Goal: Information Seeking & Learning: Learn about a topic

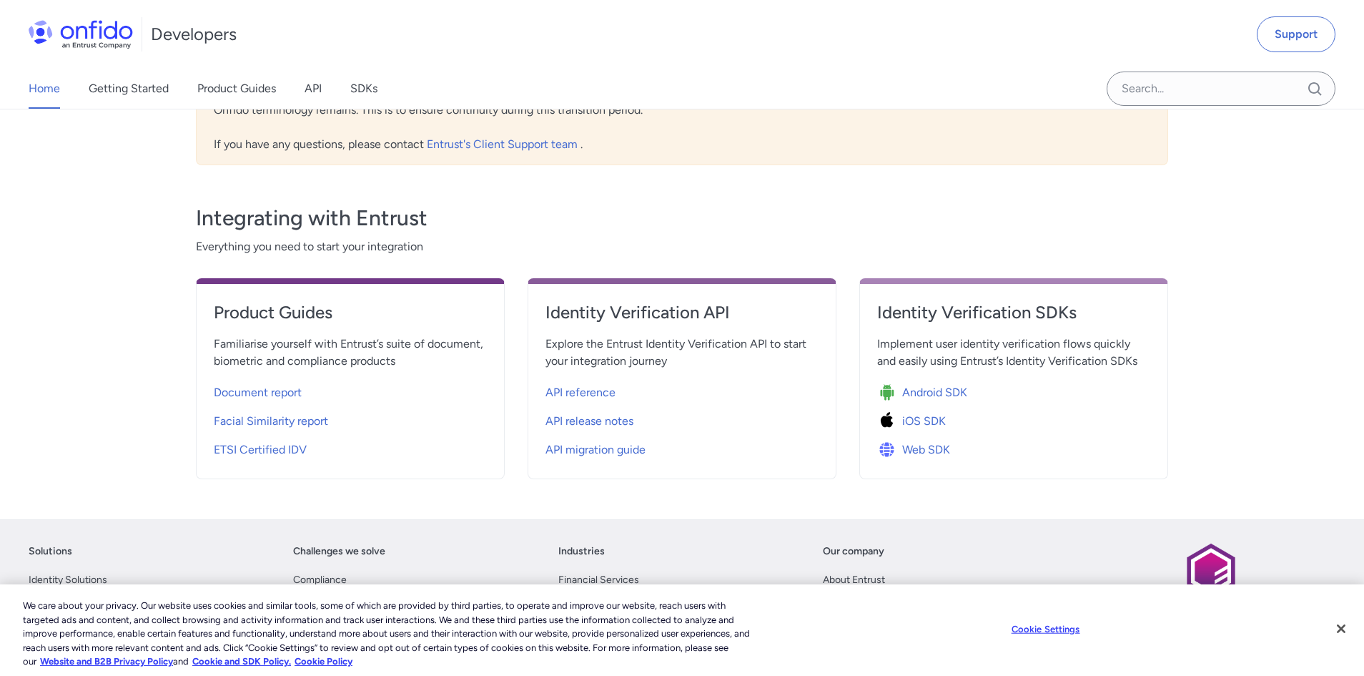
scroll to position [515, 0]
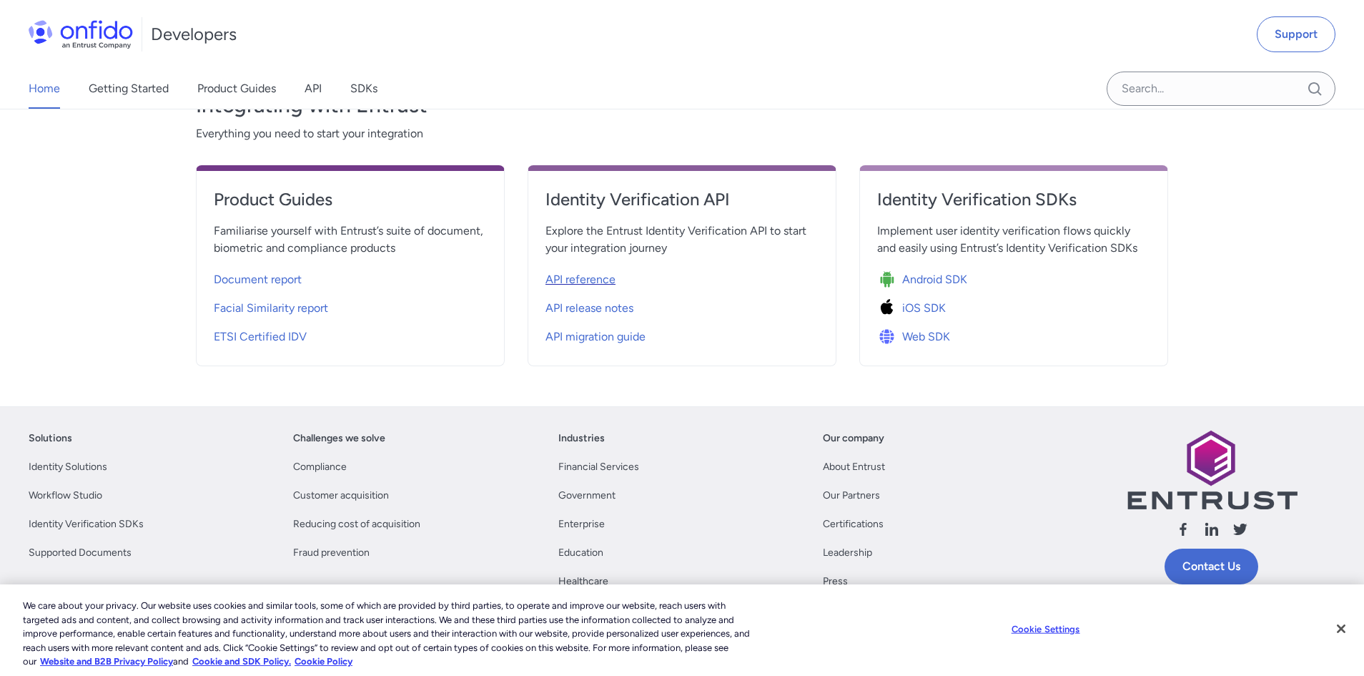
click at [596, 281] on span "API reference" at bounding box center [580, 279] width 70 height 17
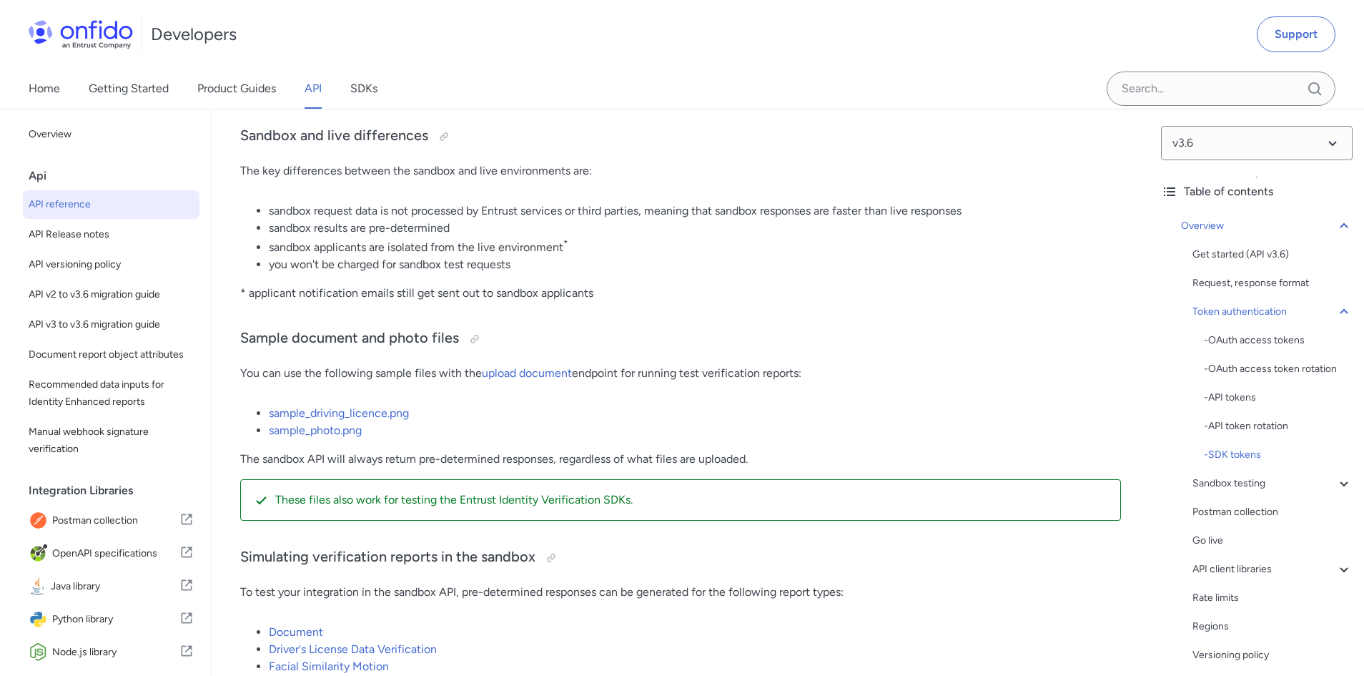
scroll to position [2488, 0]
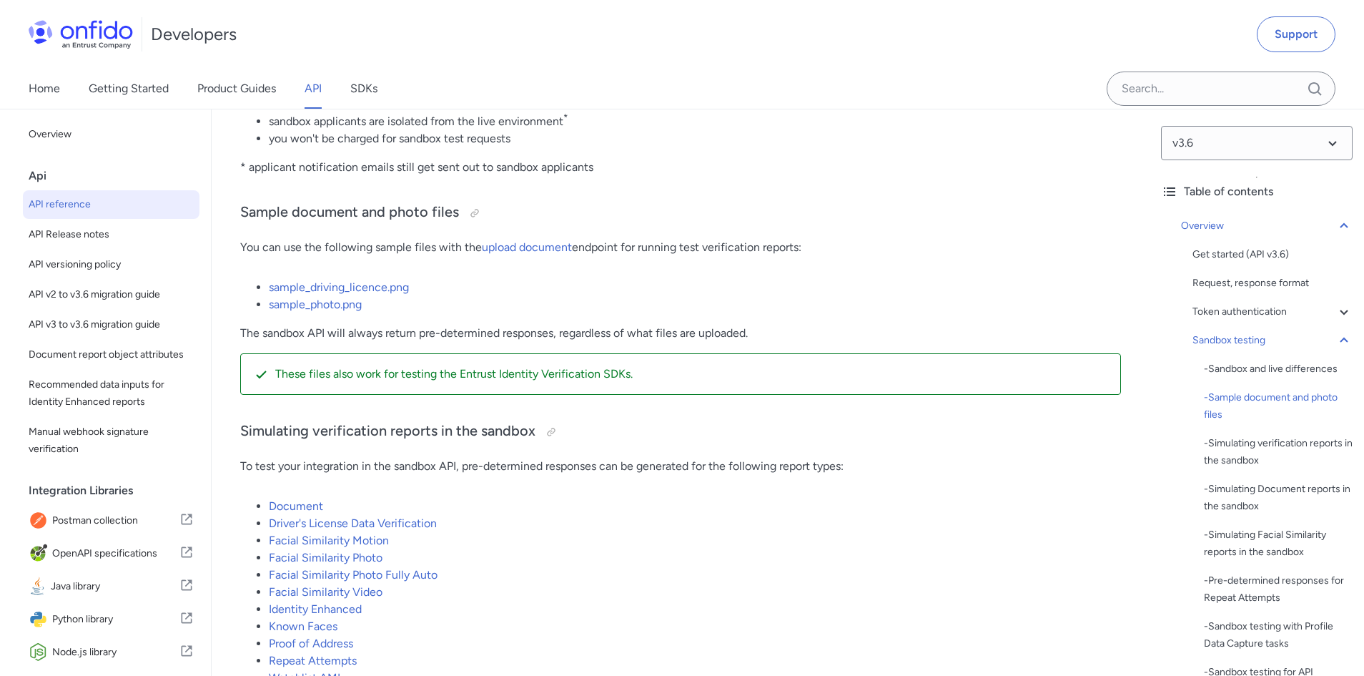
click at [41, 184] on div "Api" at bounding box center [117, 176] width 177 height 29
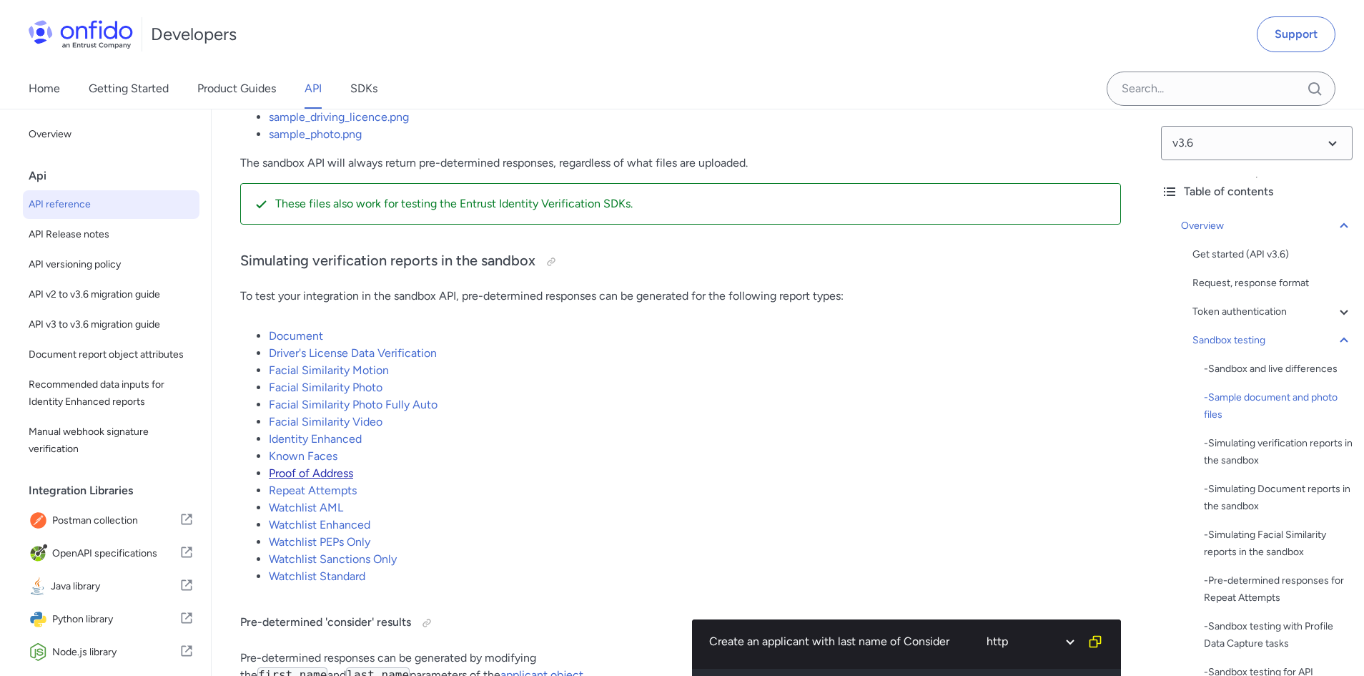
scroll to position [2659, 0]
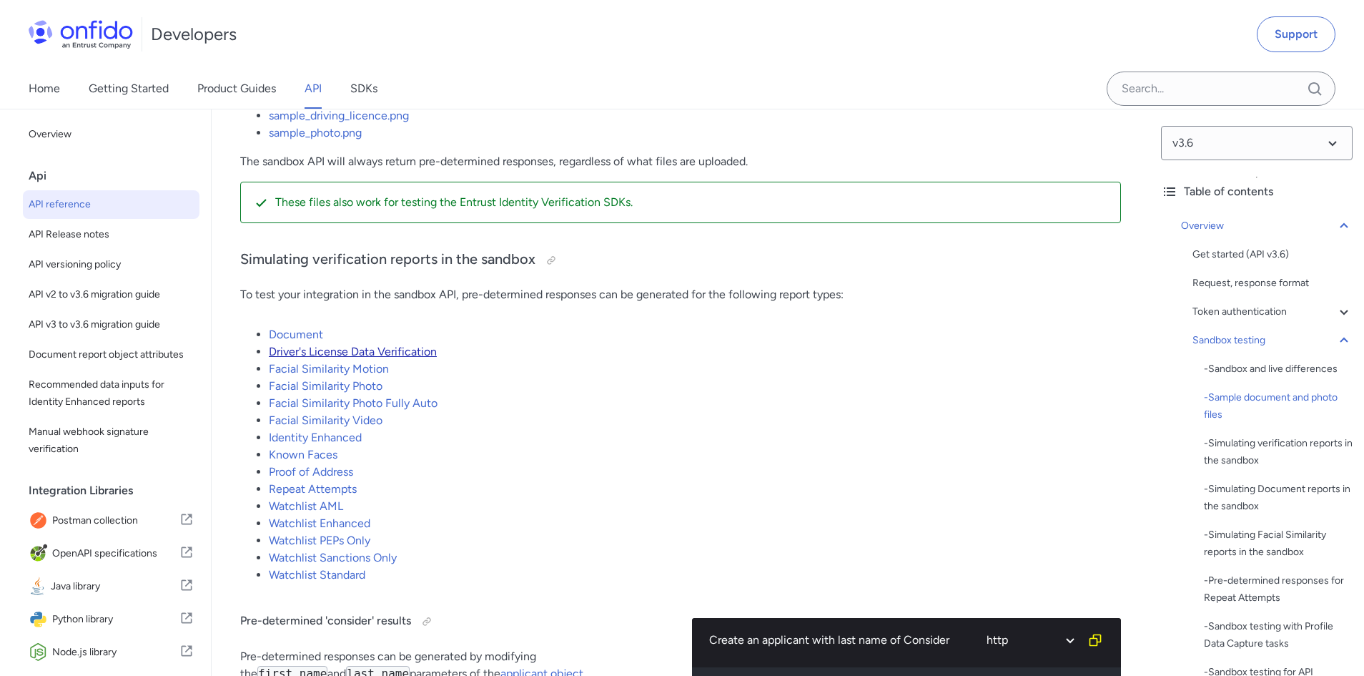
click at [304, 358] on link "Driver's License Data Verification" at bounding box center [353, 352] width 168 height 14
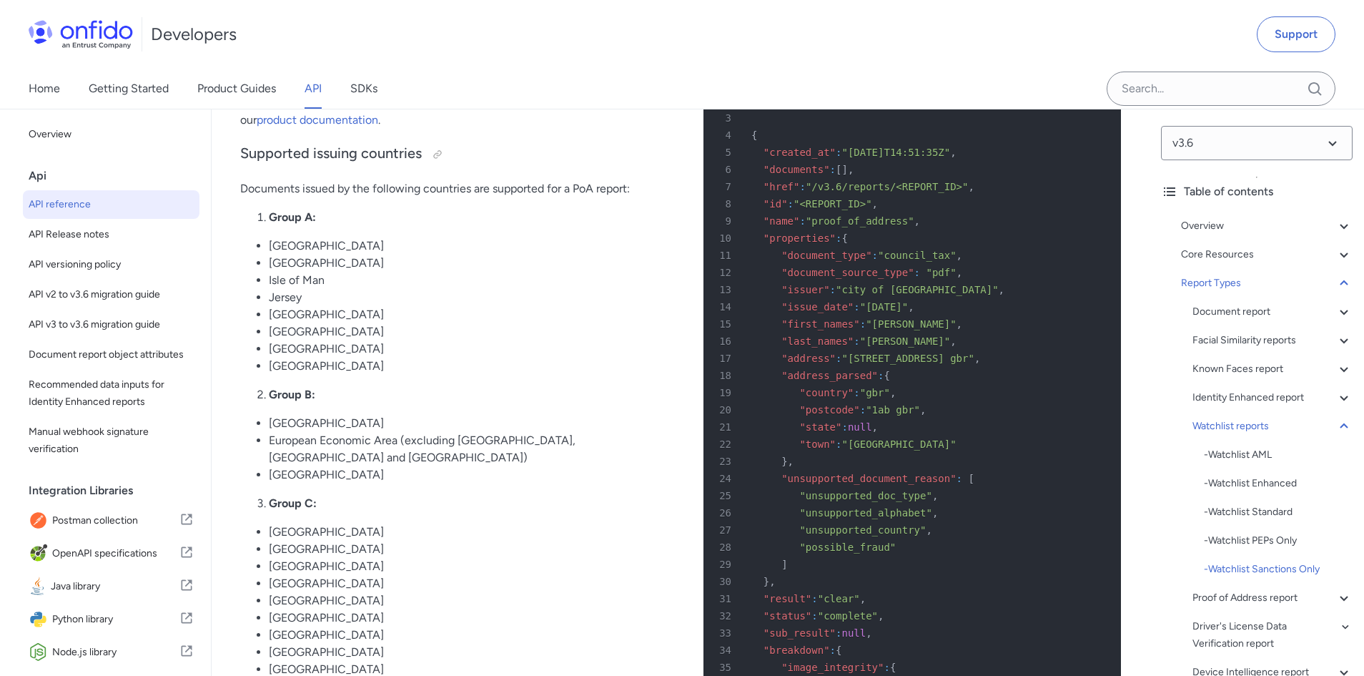
scroll to position [88310, 0]
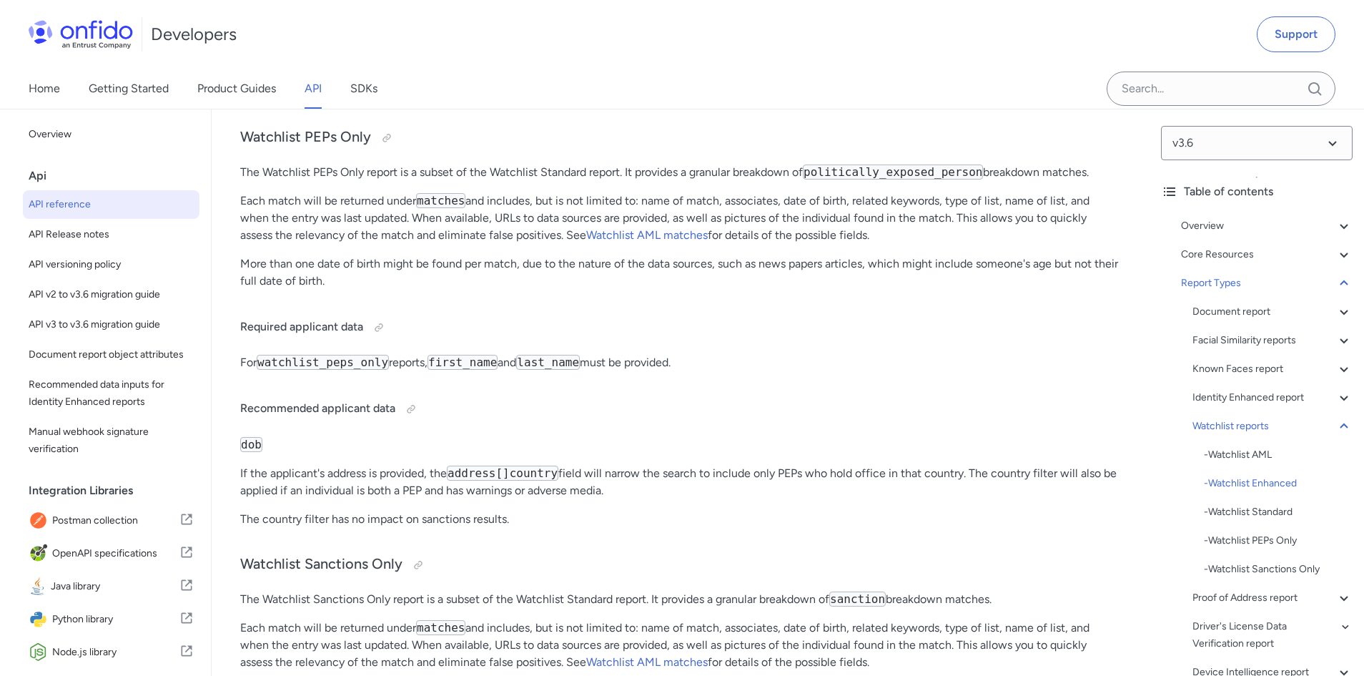
click at [314, 93] on link "API" at bounding box center [313, 89] width 17 height 40
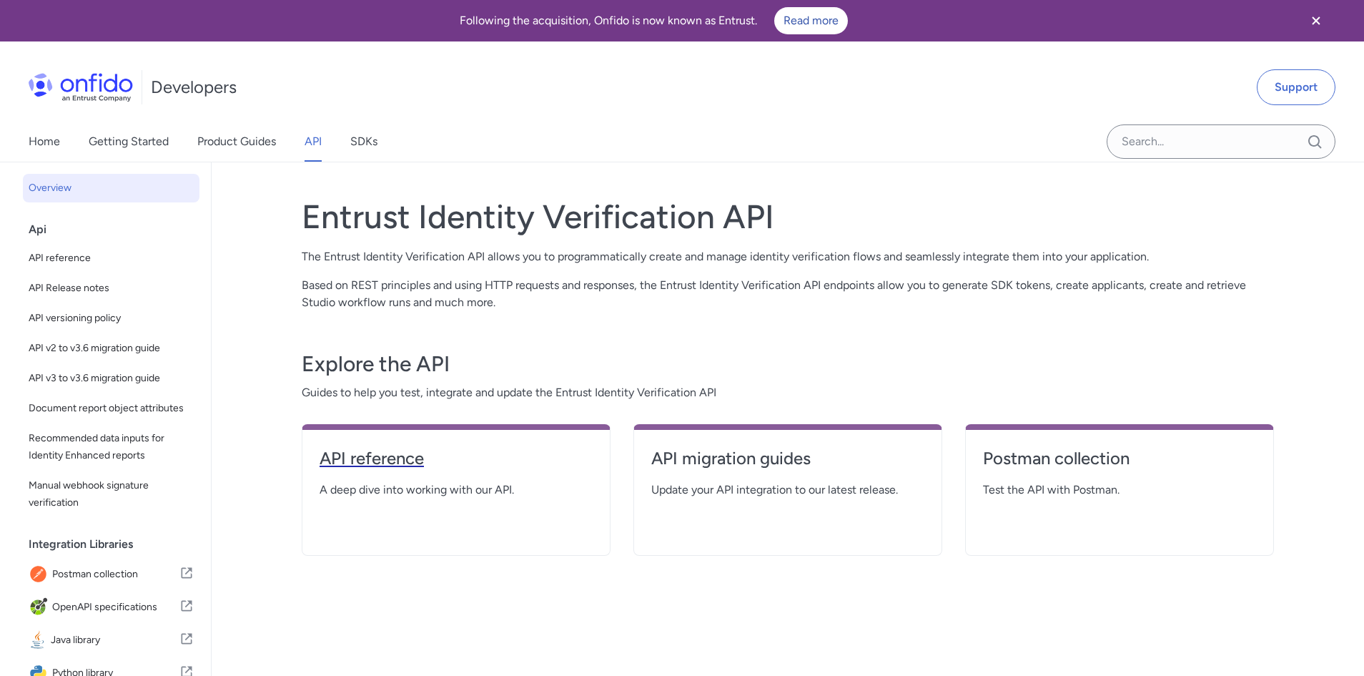
click at [379, 457] on h4 "API reference" at bounding box center [456, 458] width 273 height 23
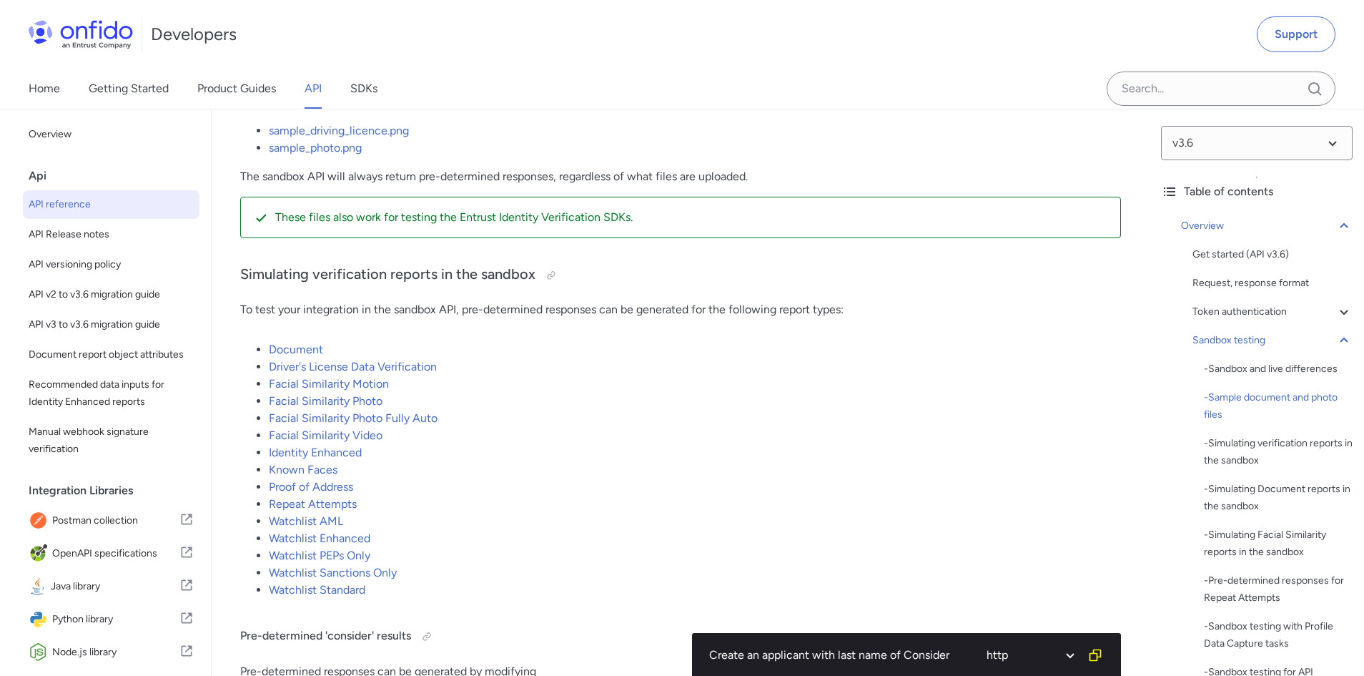
scroll to position [2659, 0]
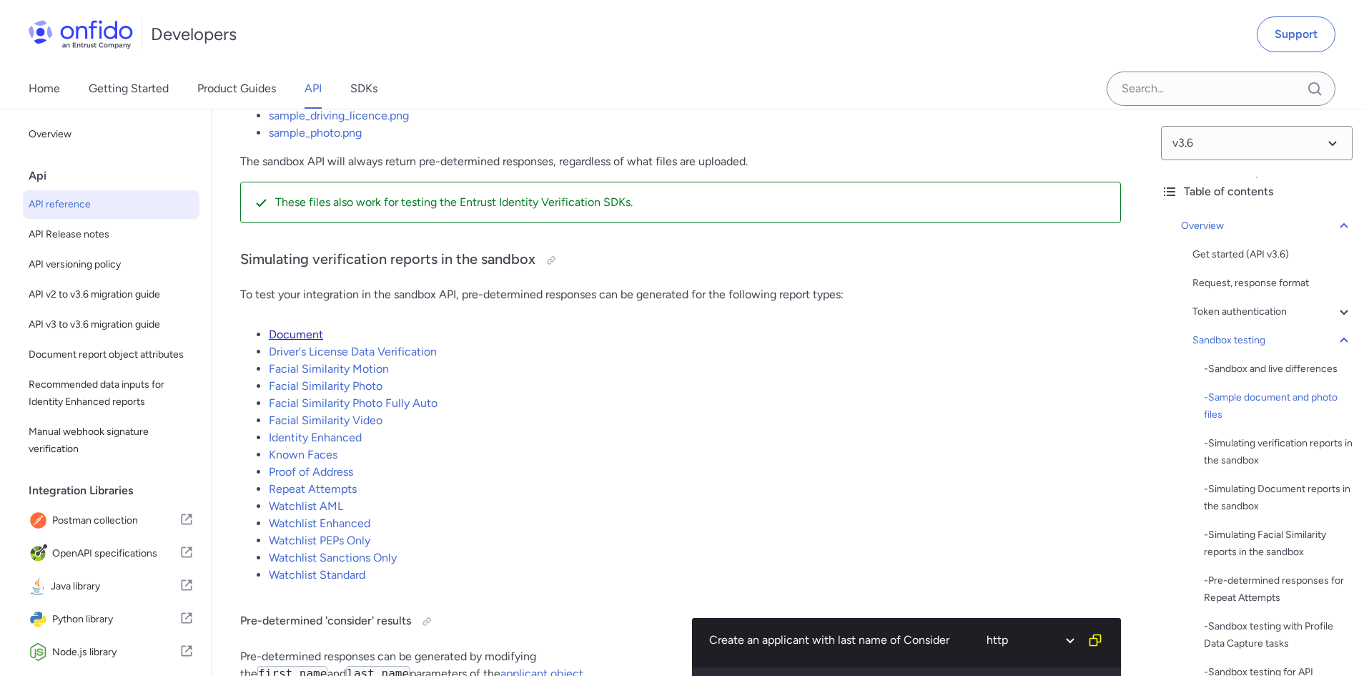
click at [302, 341] on link "Document" at bounding box center [296, 334] width 54 height 14
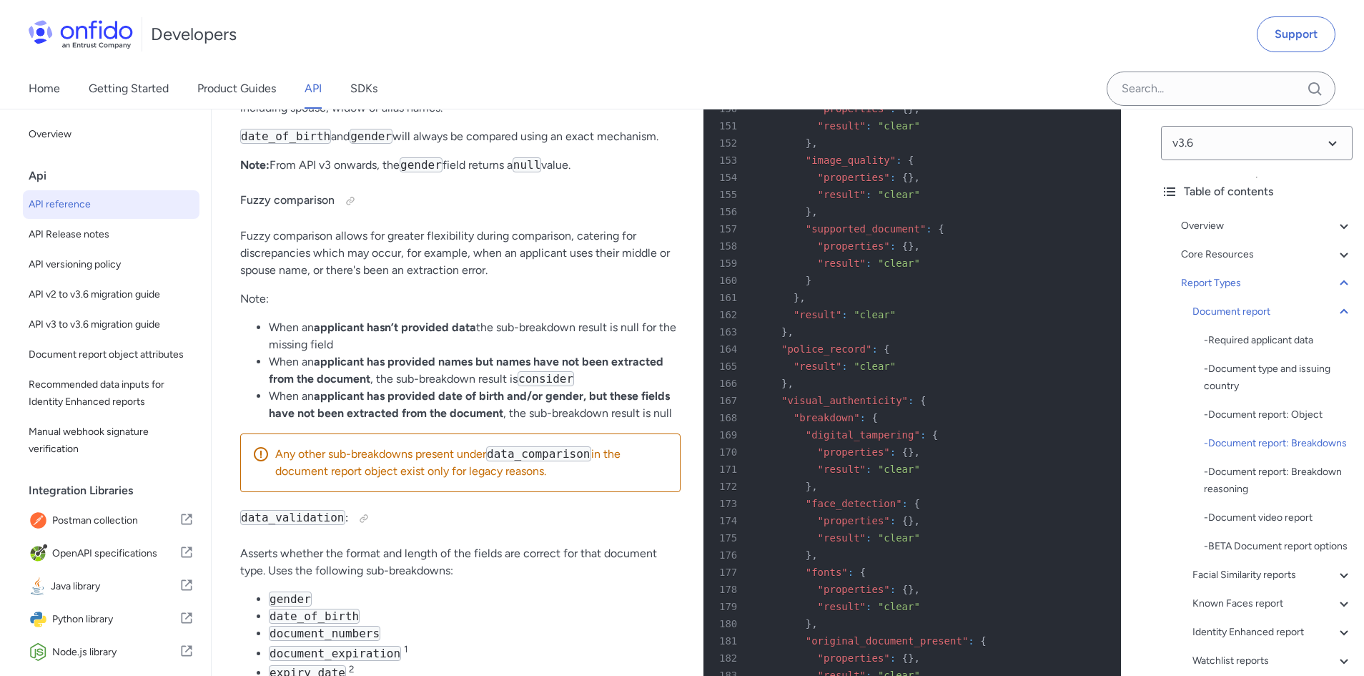
scroll to position [54427, 0]
